Goal: Information Seeking & Learning: Learn about a topic

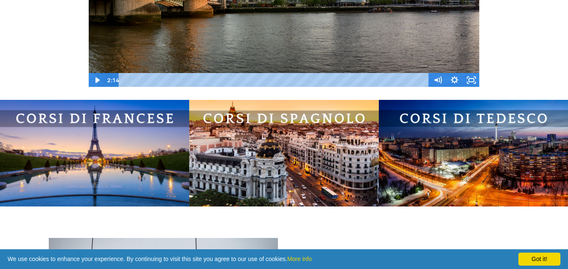
scroll to position [540, 0]
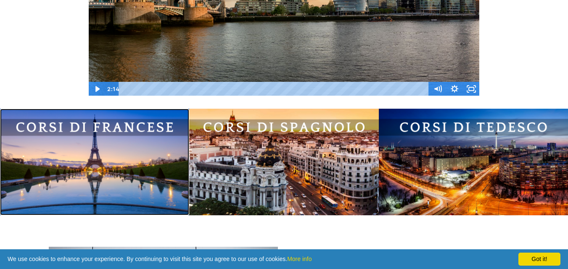
click at [82, 153] on img at bounding box center [94, 162] width 189 height 106
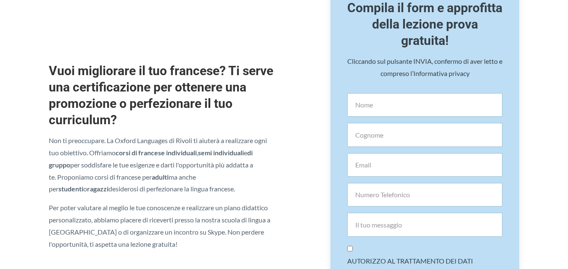
scroll to position [378, 0]
